Goal: Task Accomplishment & Management: Manage account settings

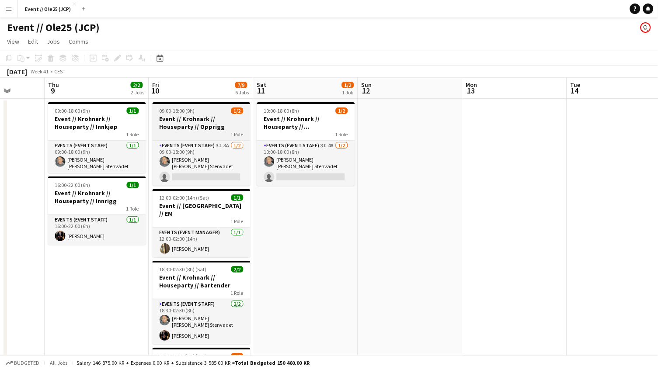
click at [197, 118] on h3 "Event // Krohnark // Houseparty // Opprigg" at bounding box center [202, 123] width 98 height 16
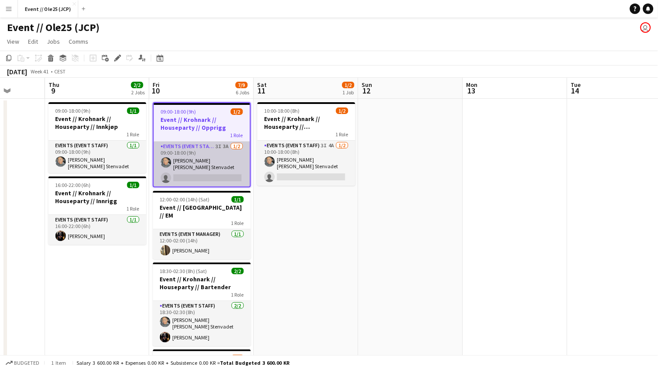
click at [202, 160] on app-card-role "Events (Event Staff) 3I 3A [DATE] 09:00-18:00 (9h) [PERSON_NAME] [PERSON_NAME] …" at bounding box center [202, 164] width 96 height 45
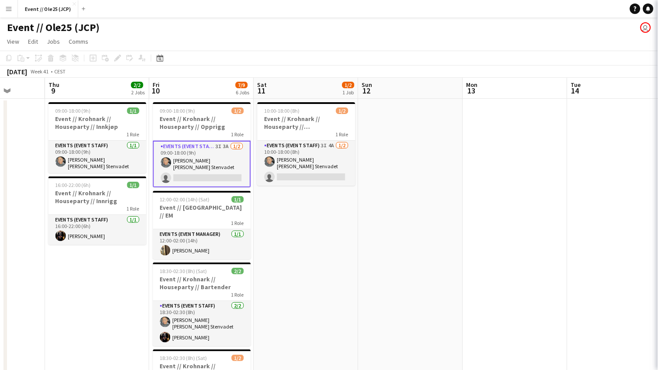
scroll to position [0, 268]
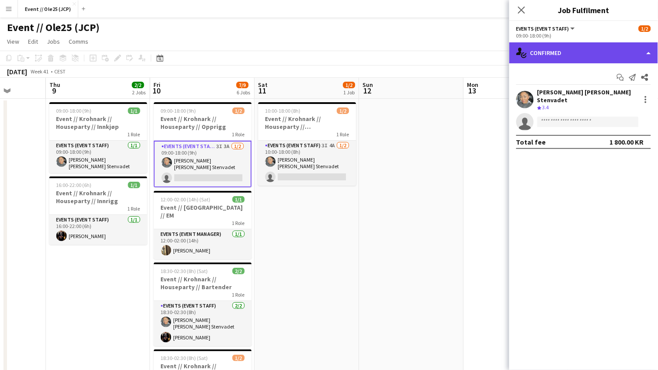
click at [598, 48] on div "single-neutral-actions-check-2 Confirmed" at bounding box center [583, 52] width 149 height 21
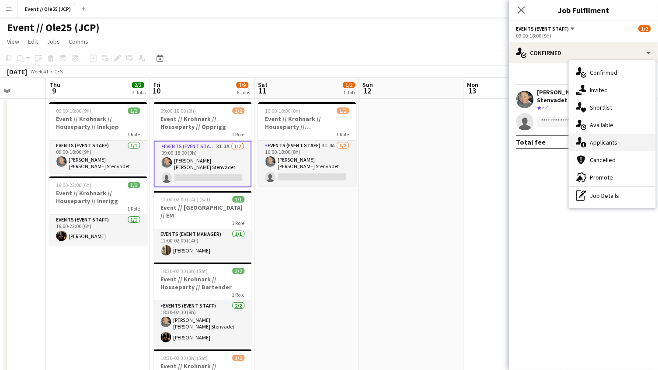
click at [613, 143] on span "Applicants" at bounding box center [604, 143] width 28 height 8
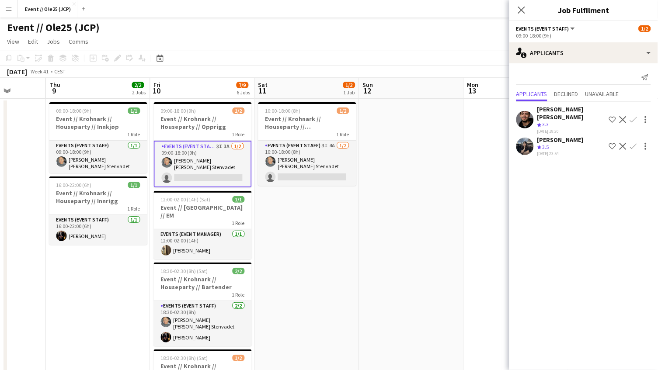
click at [564, 136] on div "[PERSON_NAME]" at bounding box center [560, 140] width 46 height 8
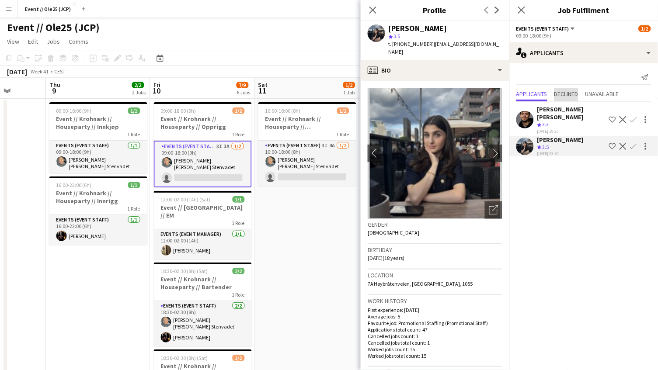
click at [574, 88] on span "Declined" at bounding box center [566, 94] width 24 height 13
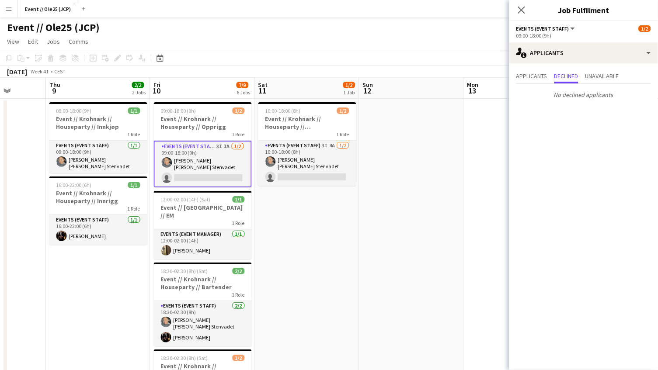
drag, startPoint x: 590, startPoint y: 91, endPoint x: 593, endPoint y: 85, distance: 6.8
click at [590, 91] on p "No declined applicants" at bounding box center [583, 94] width 149 height 15
click at [601, 77] on span "Unavailable" at bounding box center [602, 76] width 34 height 6
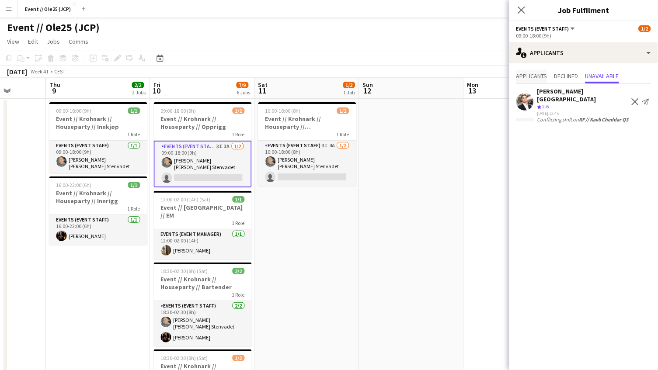
click at [538, 76] on span "Applicants" at bounding box center [531, 76] width 31 height 6
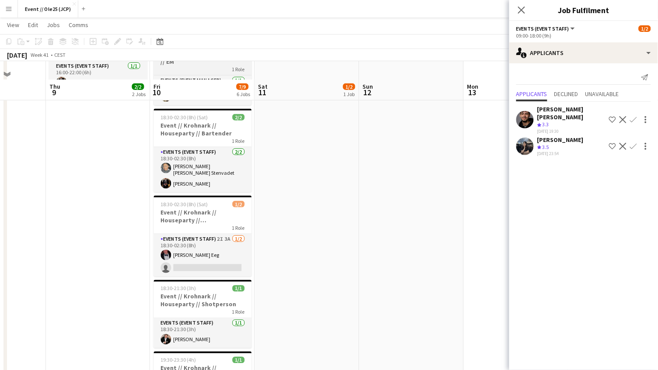
scroll to position [206, 0]
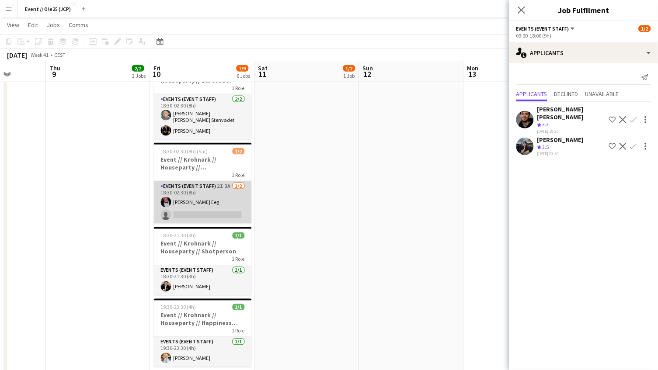
click at [215, 195] on app-card-role "Events (Event Staff) 2I 3A [DATE] 18:30-02:30 (8h) [PERSON_NAME] Eeg single-neu…" at bounding box center [203, 202] width 98 height 42
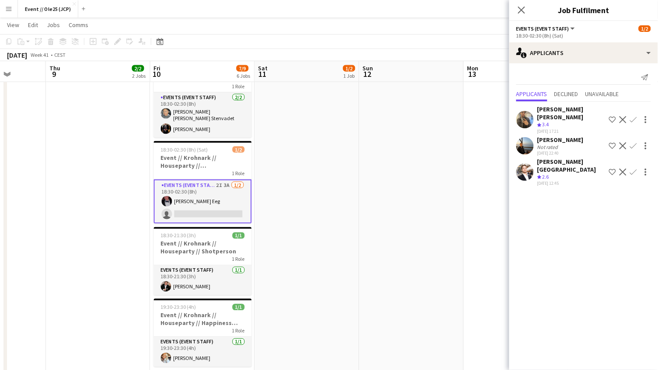
click at [567, 136] on div "[PERSON_NAME]" at bounding box center [560, 140] width 46 height 8
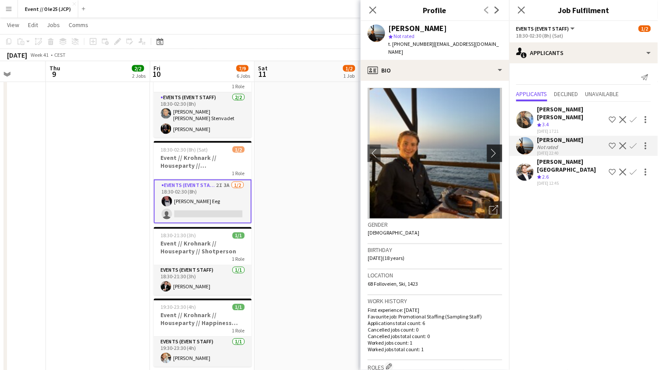
click at [496, 149] on app-icon "chevron-right" at bounding box center [496, 153] width 14 height 9
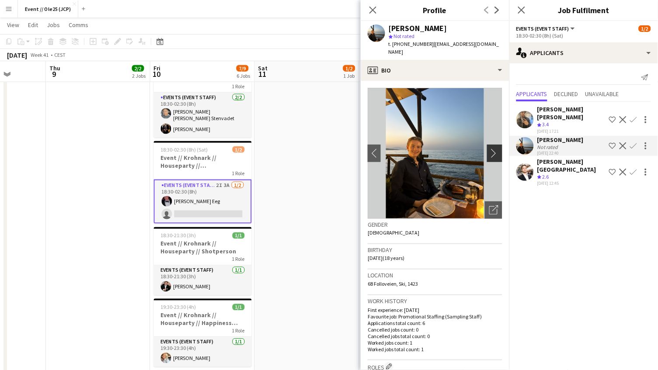
click at [496, 149] on app-icon "chevron-right" at bounding box center [496, 153] width 14 height 9
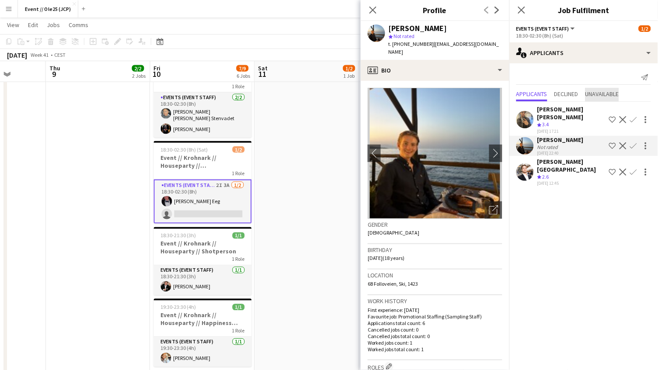
click at [593, 94] on span "Unavailable" at bounding box center [602, 94] width 34 height 6
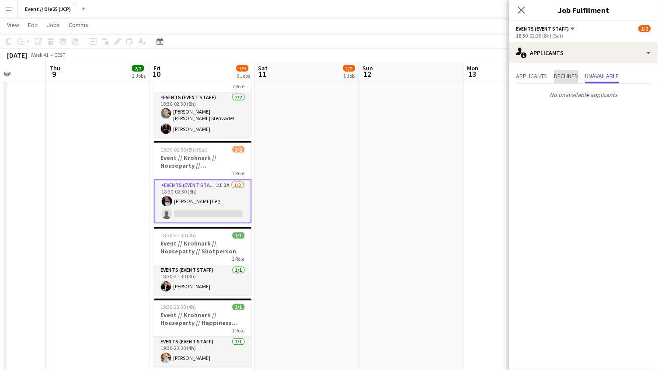
click at [564, 78] on span "Declined" at bounding box center [566, 76] width 24 height 6
click at [536, 80] on span "Applicants" at bounding box center [531, 76] width 31 height 13
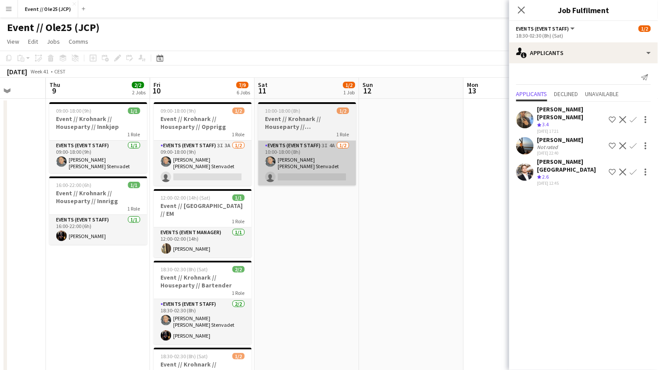
scroll to position [0, 0]
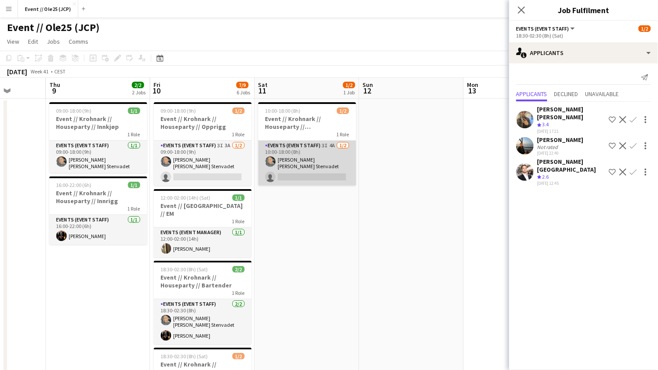
click at [301, 174] on app-card-role "Events (Event Staff) 3I 4A [DATE] 10:00-18:00 (8h) [PERSON_NAME] [PERSON_NAME] …" at bounding box center [307, 163] width 98 height 45
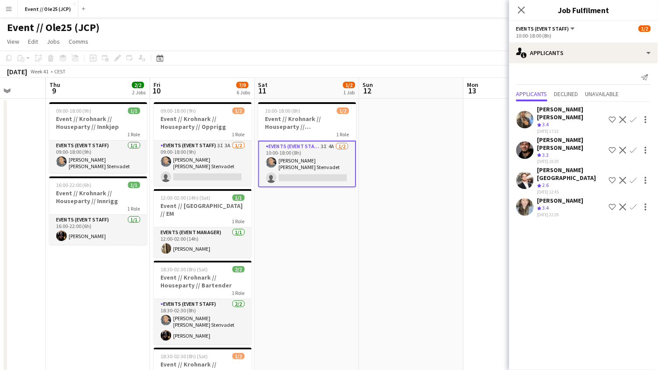
click at [535, 197] on div "[PERSON_NAME] Crew rating 3.4 [DATE] 22:29 Shortlist crew Decline Confirm" at bounding box center [583, 207] width 149 height 21
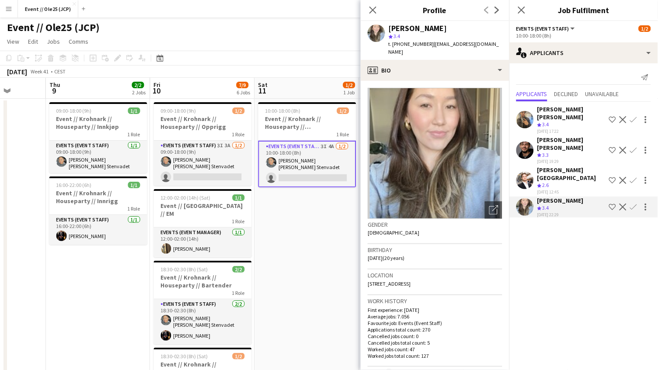
click at [278, 232] on app-date-cell "10:00-18:00 (8h) 1/2 Event // [PERSON_NAME] // Houseparty // Nedrigg 1 Role Eve…" at bounding box center [307, 344] width 104 height 490
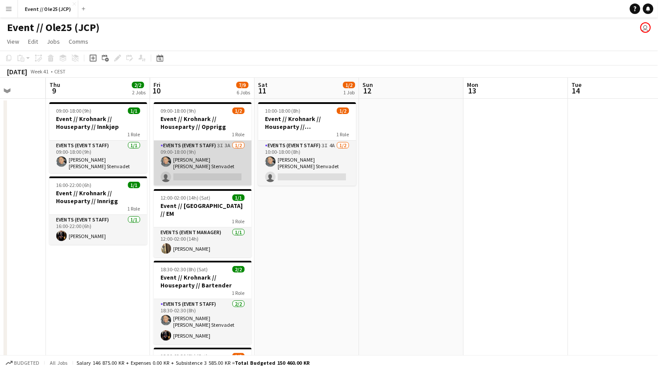
click at [184, 174] on app-card-role "Events (Event Staff) 3I 3A [DATE] 09:00-18:00 (9h) [PERSON_NAME] [PERSON_NAME] …" at bounding box center [203, 163] width 98 height 45
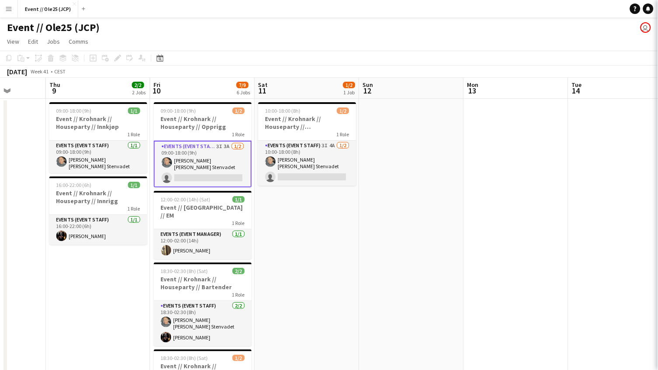
scroll to position [0, 267]
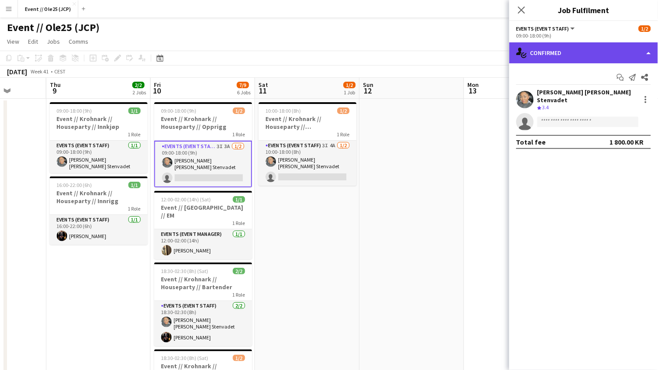
click at [604, 53] on div "single-neutral-actions-check-2 Confirmed" at bounding box center [583, 52] width 149 height 21
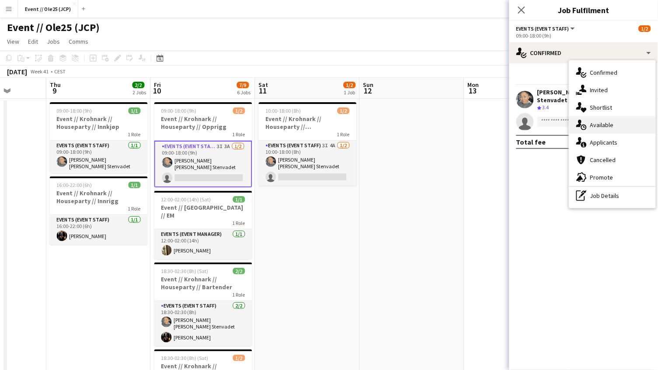
click at [598, 125] on span "Available" at bounding box center [602, 125] width 24 height 8
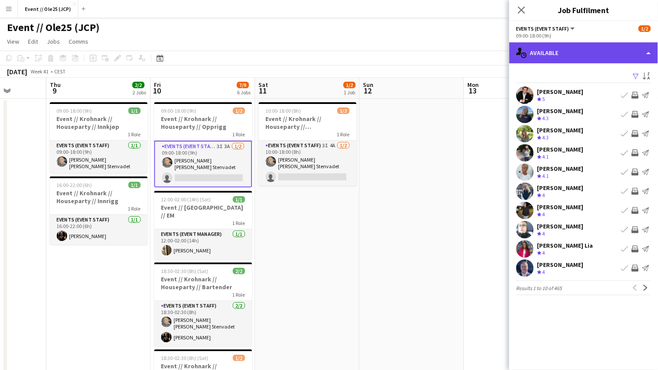
click at [550, 56] on div "single-neutral-actions-upload Available" at bounding box center [583, 52] width 149 height 21
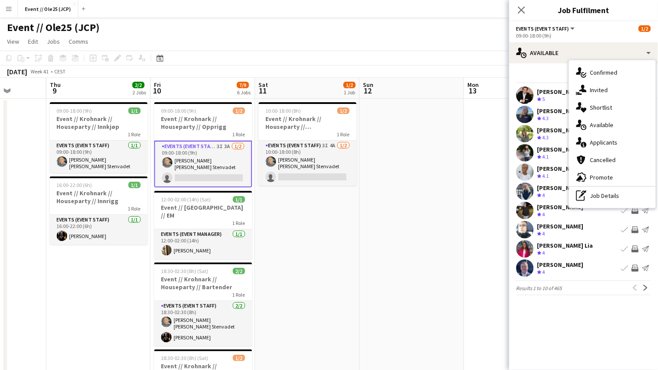
click at [595, 146] on div "single-neutral-actions-information Applicants" at bounding box center [612, 142] width 87 height 17
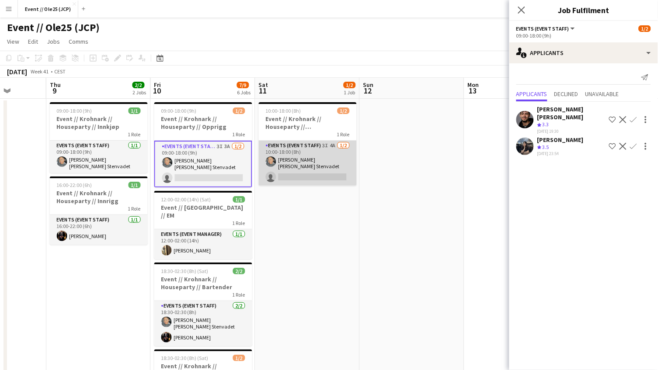
click at [334, 153] on app-card-role "Events (Event Staff) 3I 4A [DATE] 10:00-18:00 (8h) [PERSON_NAME] [PERSON_NAME] …" at bounding box center [308, 163] width 98 height 45
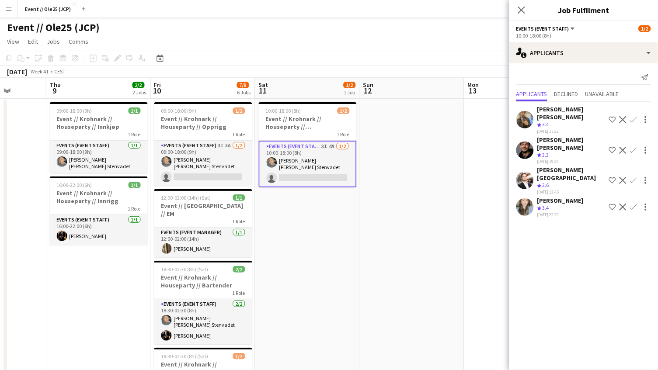
click at [390, 57] on app-toolbar "Copy Paste Paste Command V Paste with crew Command Shift V Paste linked Job [GE…" at bounding box center [329, 58] width 658 height 15
